Goal: Information Seeking & Learning: Understand process/instructions

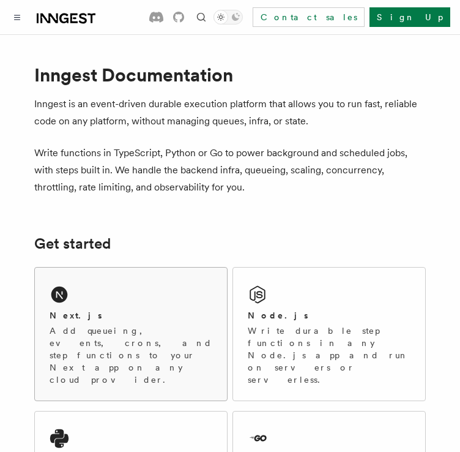
click at [136, 319] on div "Next.js" at bounding box center [131, 315] width 163 height 13
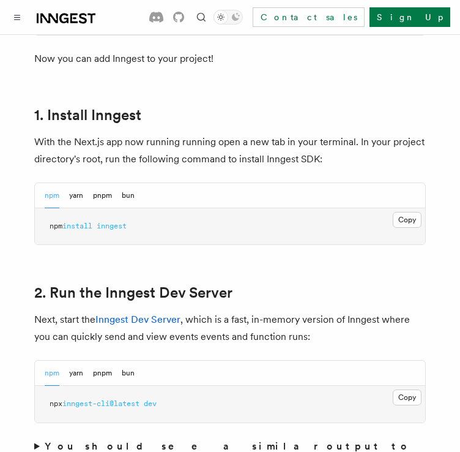
scroll to position [680, 0]
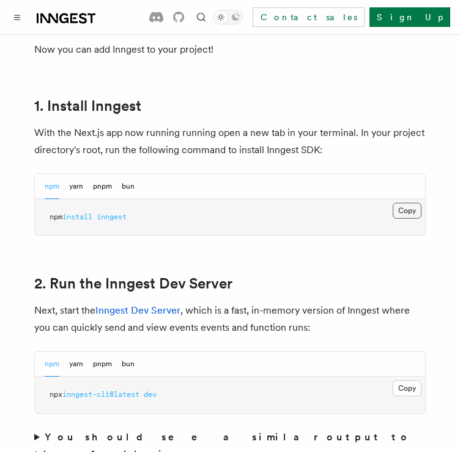
click at [404, 203] on button "Copy Copied" at bounding box center [407, 211] width 29 height 16
click at [403, 203] on button "Copy Copied" at bounding box center [407, 211] width 29 height 16
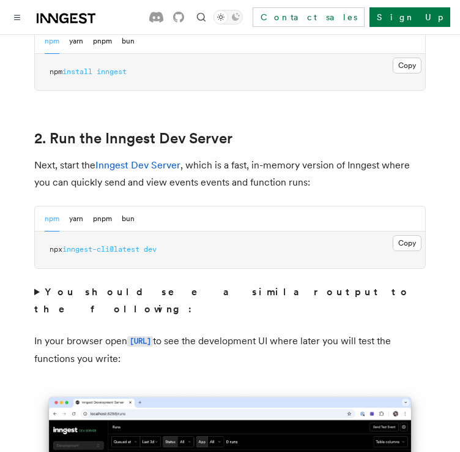
scroll to position [827, 0]
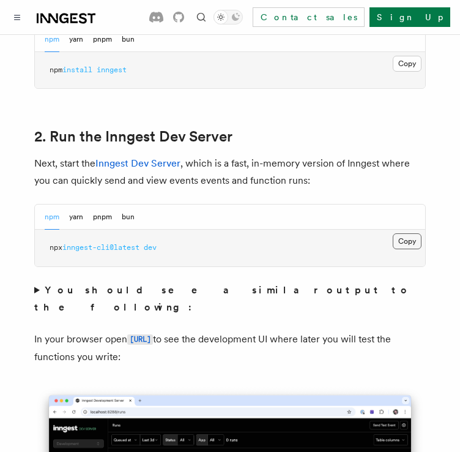
click at [400, 233] on button "Copy Copied" at bounding box center [407, 241] width 29 height 16
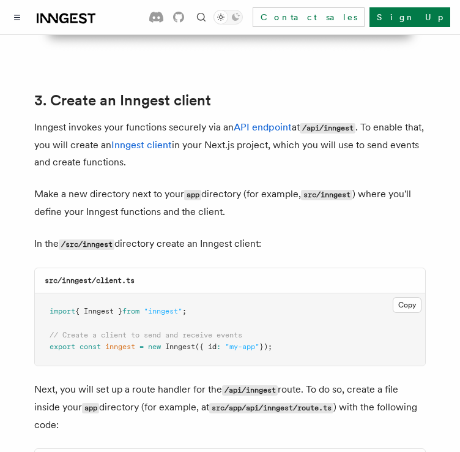
scroll to position [1407, 0]
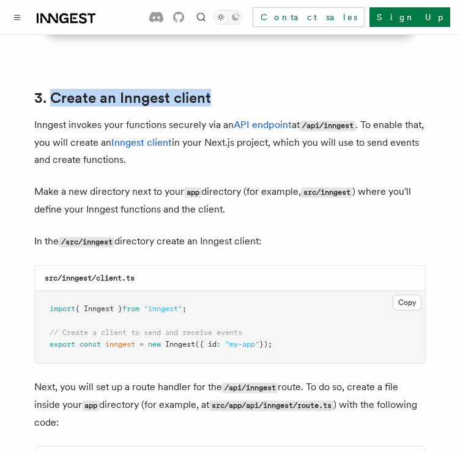
drag, startPoint x: 215, startPoint y: 59, endPoint x: 51, endPoint y: 63, distance: 163.4
click at [51, 89] on h2 "3. Create an Inngest client" at bounding box center [230, 97] width 392 height 17
copy link "Create an Inngest client"
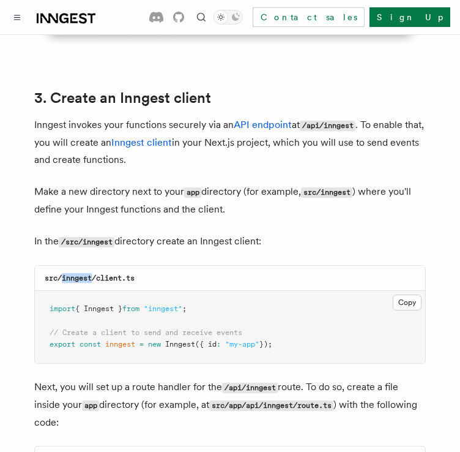
drag, startPoint x: 62, startPoint y: 243, endPoint x: 93, endPoint y: 242, distance: 30.6
click at [93, 273] on code "src/inngest/client.ts" at bounding box center [90, 277] width 90 height 9
copy code "inngest"
drag, startPoint x: 151, startPoint y: 248, endPoint x: 99, endPoint y: 247, distance: 52.6
click at [99, 266] on div "src/inngest/client.ts" at bounding box center [230, 278] width 390 height 25
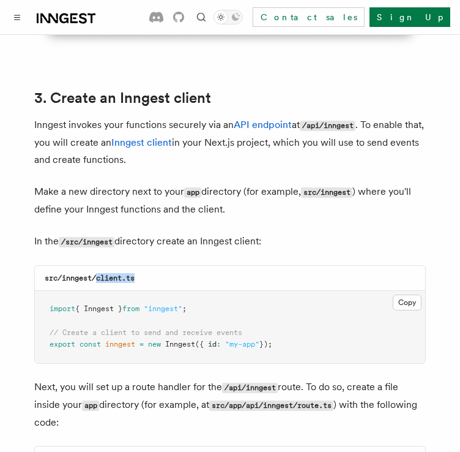
copy code "client.ts"
click at [415, 294] on button "Copy Copied" at bounding box center [407, 302] width 29 height 16
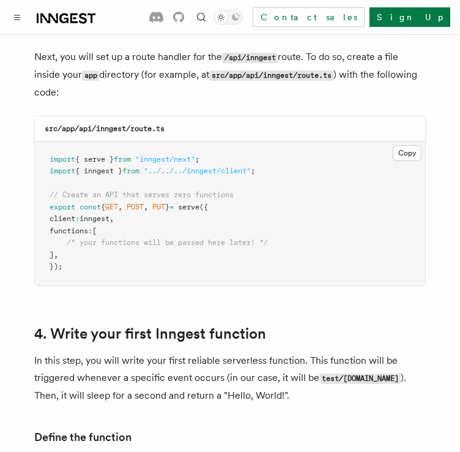
scroll to position [1736, 0]
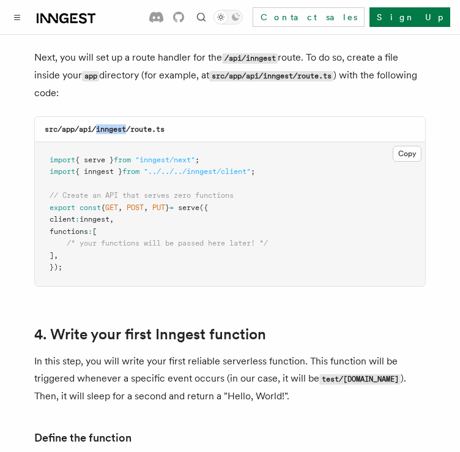
drag, startPoint x: 97, startPoint y: 99, endPoint x: 127, endPoint y: 95, distance: 30.2
click at [127, 125] on code "src/app/api/inngest/route.ts" at bounding box center [105, 129] width 120 height 9
copy code "inngest"
drag, startPoint x: 193, startPoint y: 97, endPoint x: 133, endPoint y: 100, distance: 60.0
click at [133, 117] on div "src/app/api/inngest/route.ts" at bounding box center [230, 129] width 390 height 25
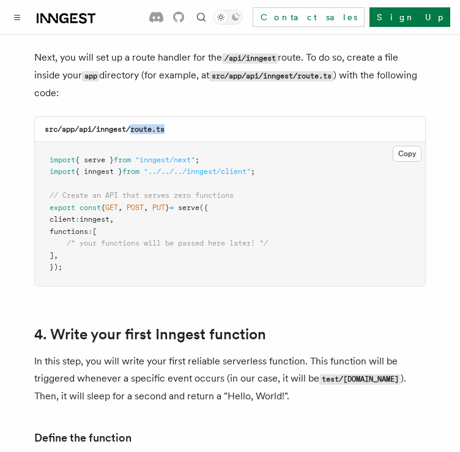
copy code "route.ts"
click at [413, 146] on button "Copy Copied" at bounding box center [407, 154] width 29 height 16
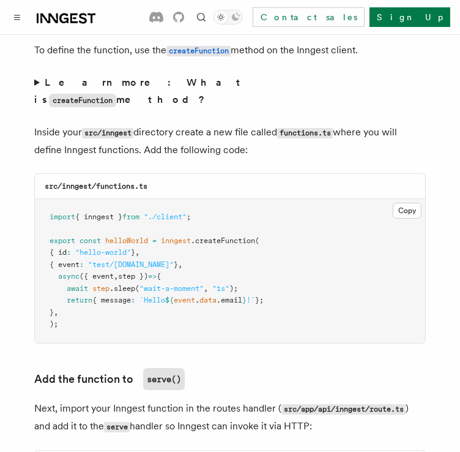
scroll to position [2158, 0]
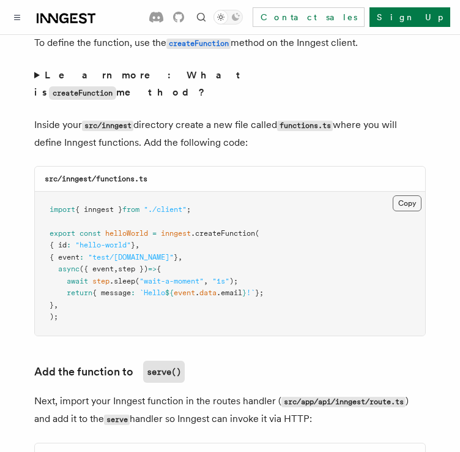
click at [412, 195] on button "Copy Copied" at bounding box center [407, 203] width 29 height 16
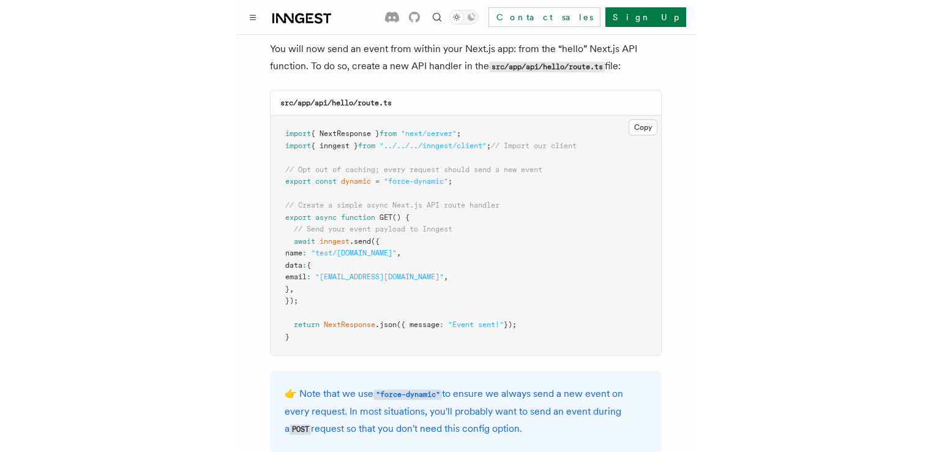
scroll to position [5998, 0]
